Goal: Find specific page/section: Find specific page/section

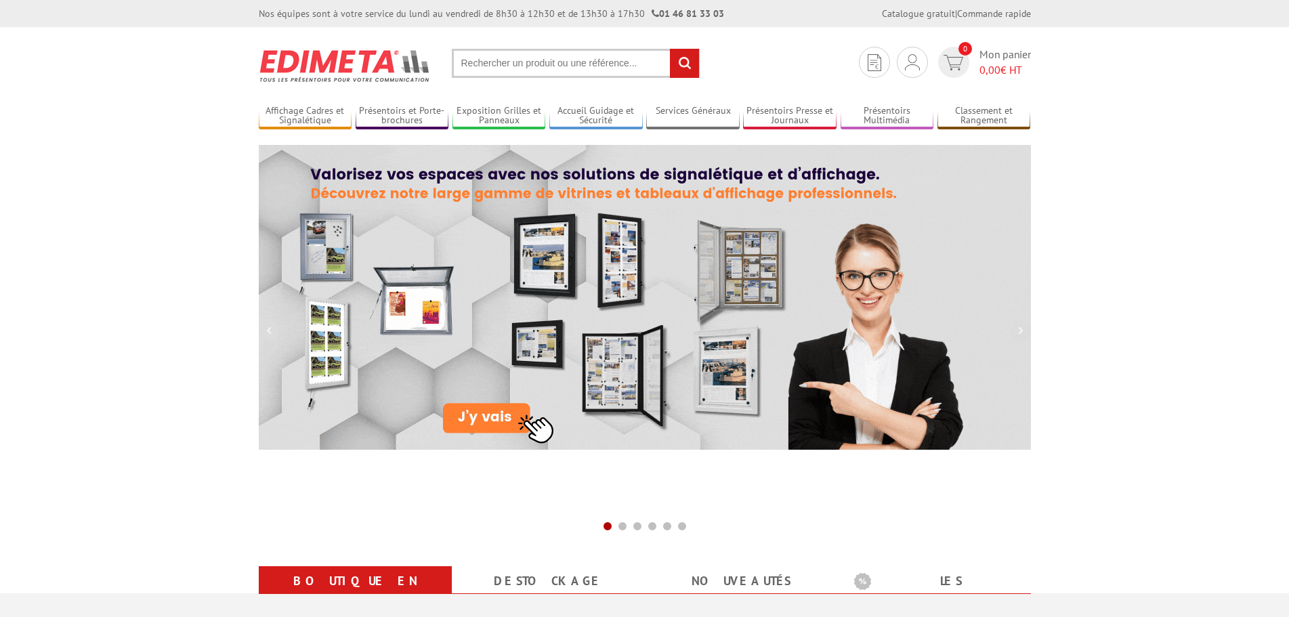
click at [555, 58] on input "text" at bounding box center [576, 63] width 248 height 29
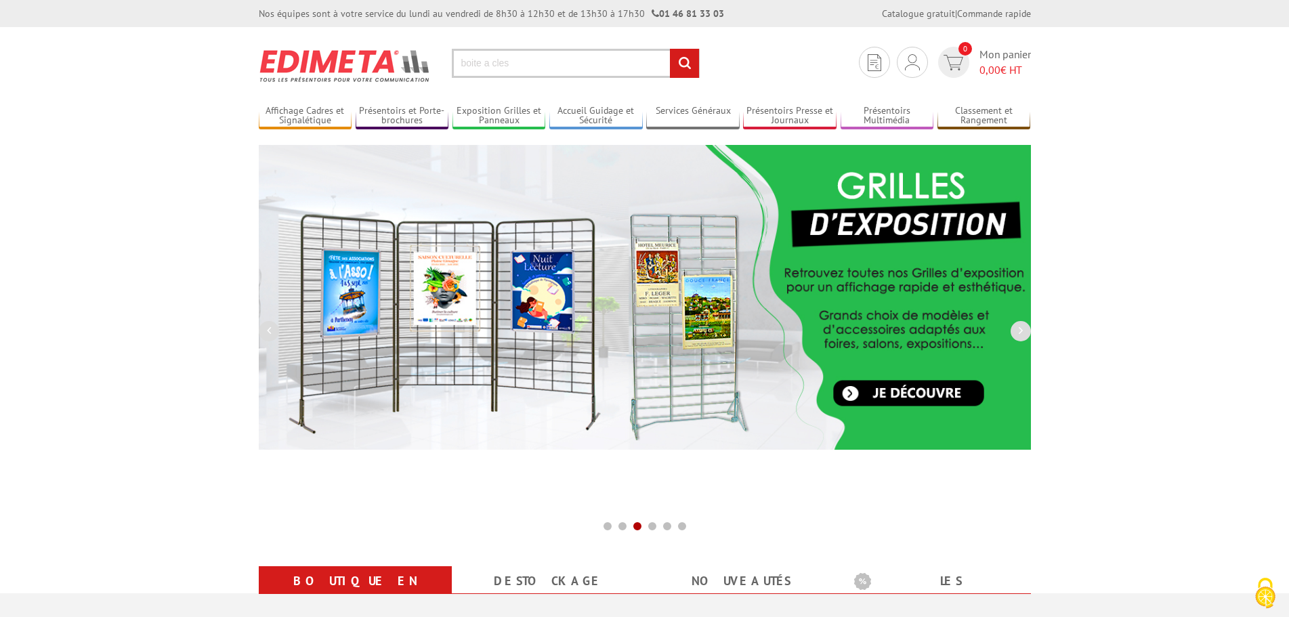
type input "boite a cles"
click at [686, 54] on input "rechercher" at bounding box center [684, 63] width 29 height 29
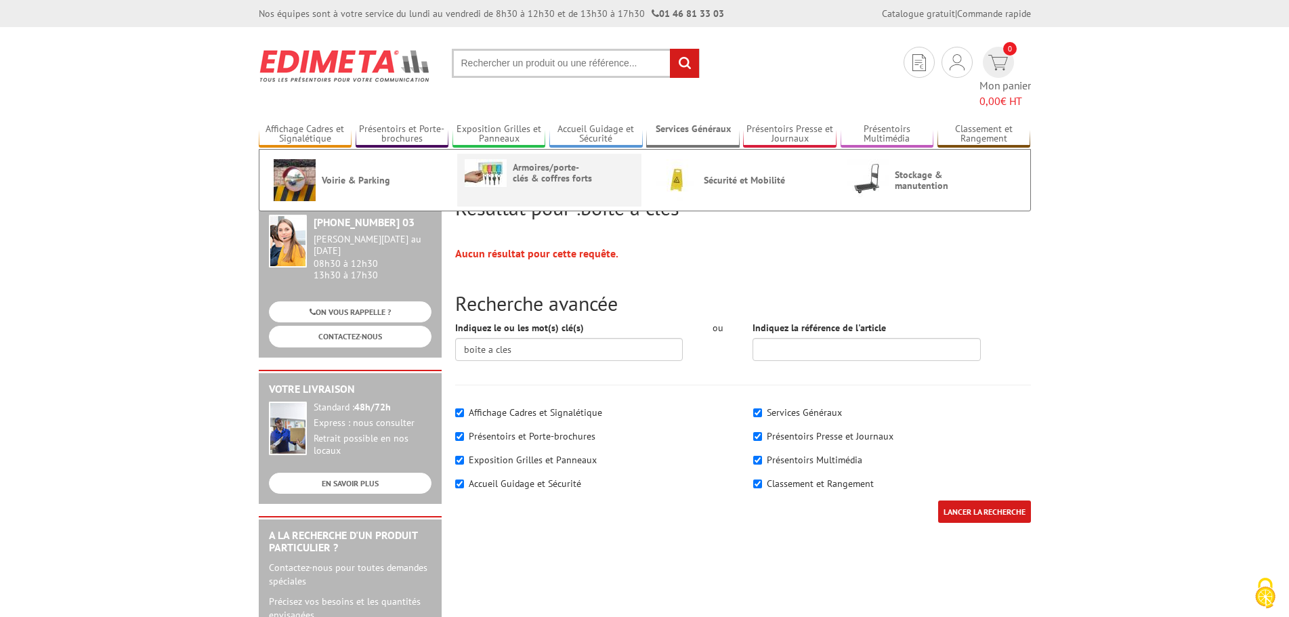
click at [552, 162] on span "Armoires/porte-clés & coffres forts" at bounding box center [553, 173] width 81 height 22
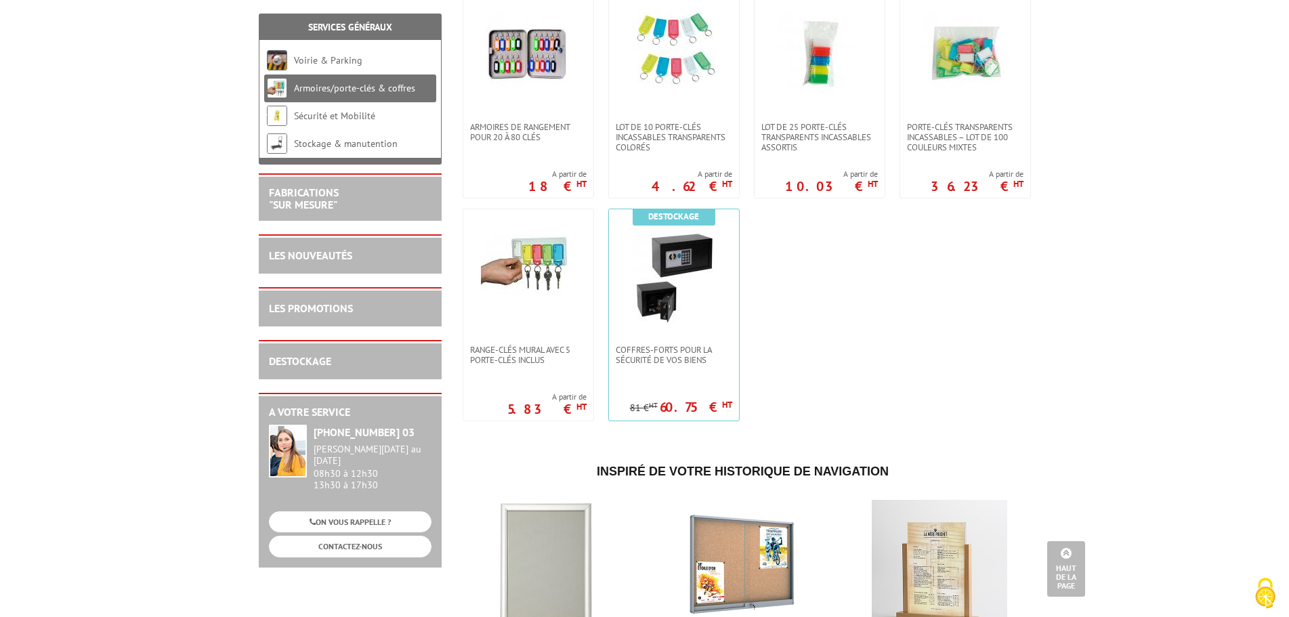
scroll to position [203, 0]
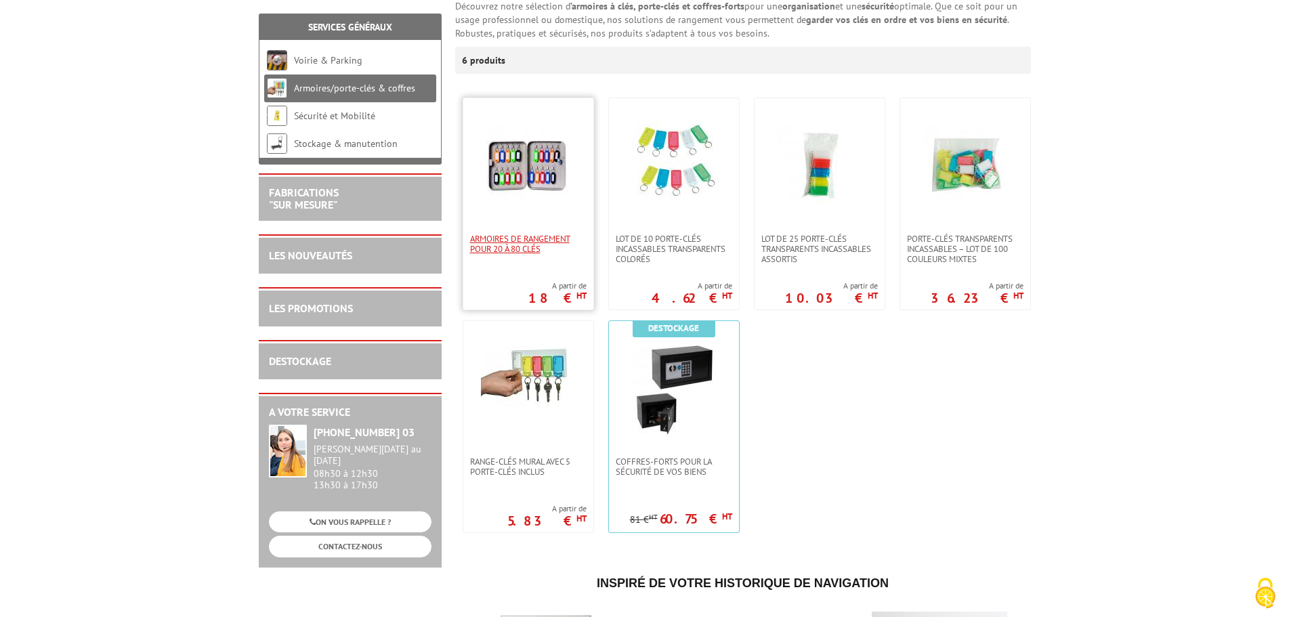
click at [505, 234] on span "Armoires de rangement pour 20 à 80 clés" at bounding box center [528, 244] width 117 height 20
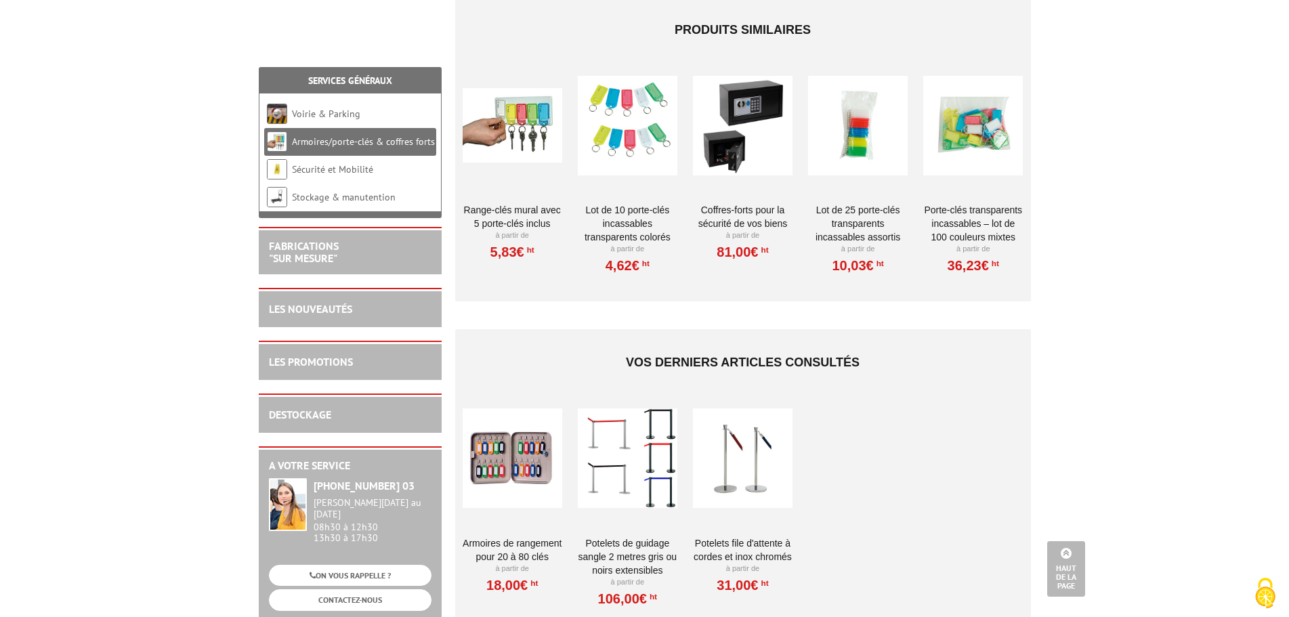
scroll to position [780, 0]
